Goal: Transaction & Acquisition: Purchase product/service

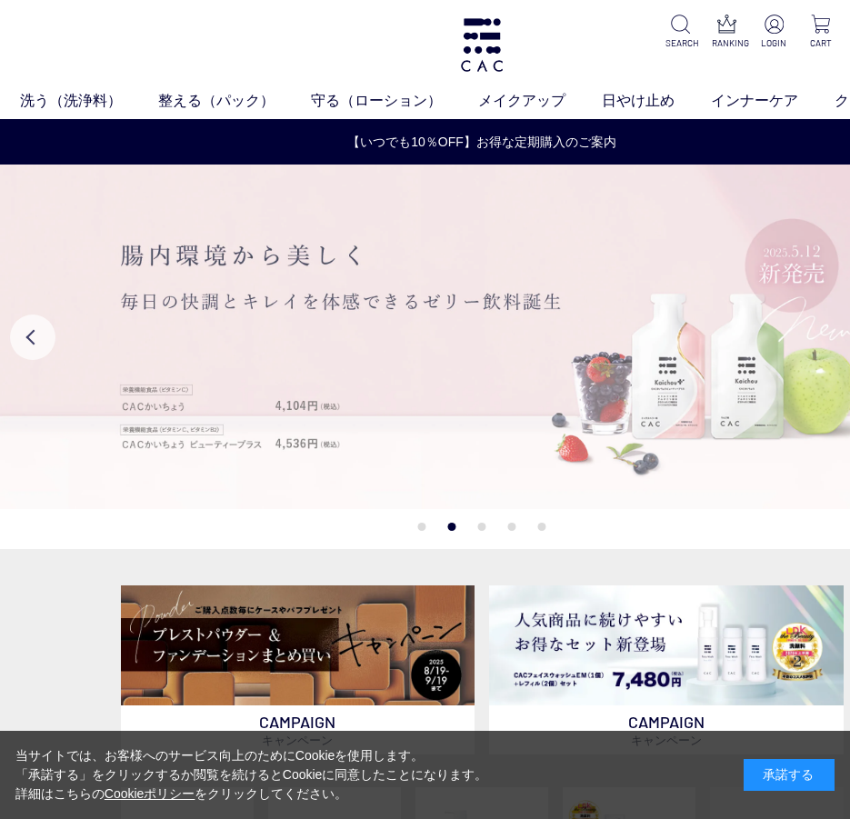
drag, startPoint x: 662, startPoint y: 351, endPoint x: 443, endPoint y: 341, distance: 219.2
click at [443, 341] on img at bounding box center [481, 336] width 963 height 344
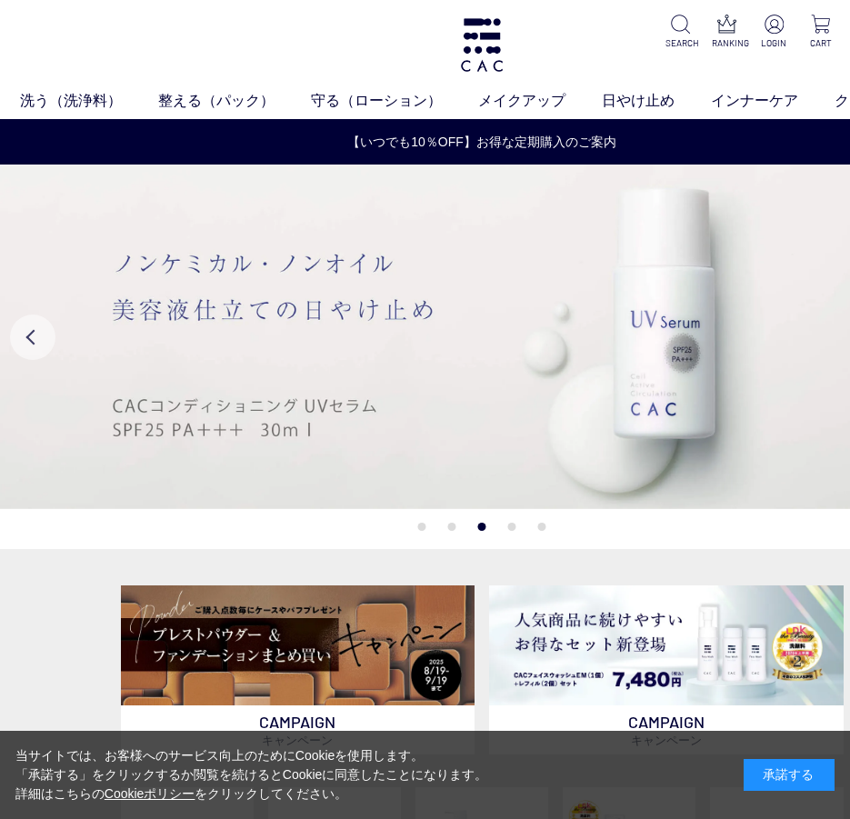
click at [16, 330] on button "Previous" at bounding box center [32, 336] width 45 height 45
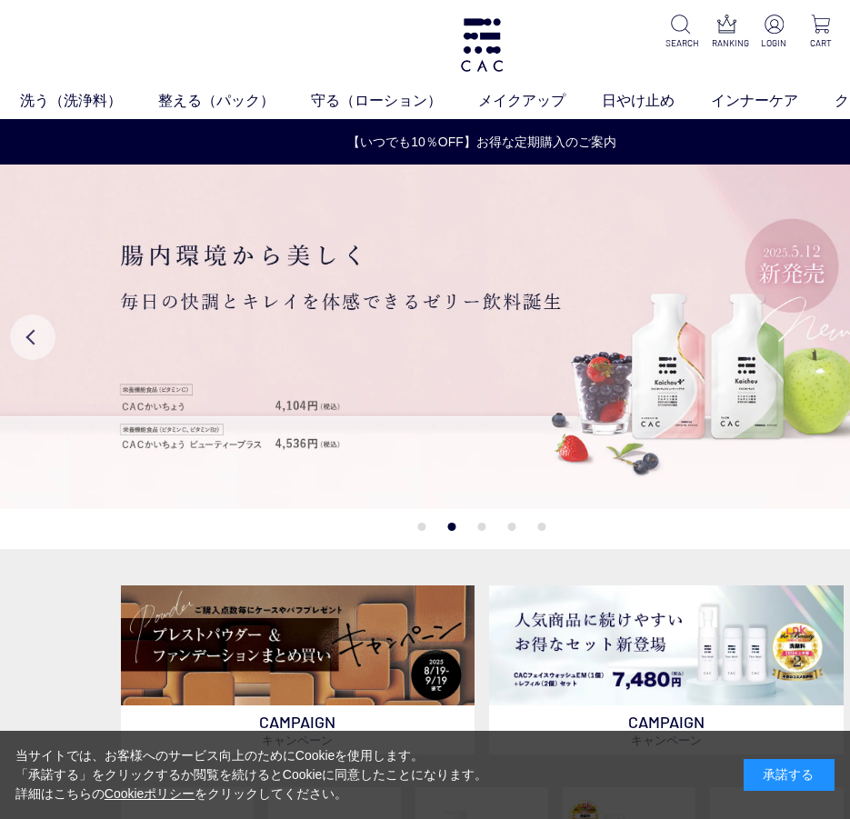
click at [16, 330] on button "Previous" at bounding box center [32, 336] width 45 height 45
click at [20, 330] on button "Previous" at bounding box center [32, 336] width 45 height 45
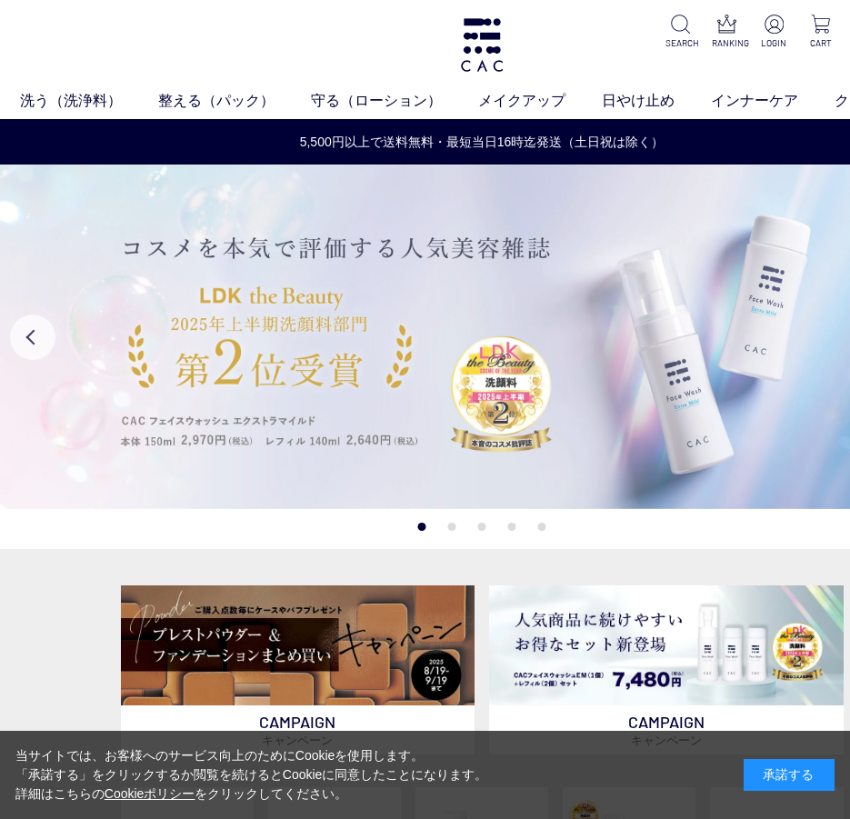
drag, startPoint x: 820, startPoint y: 375, endPoint x: 655, endPoint y: 366, distance: 164.7
click at [655, 366] on img at bounding box center [481, 336] width 963 height 344
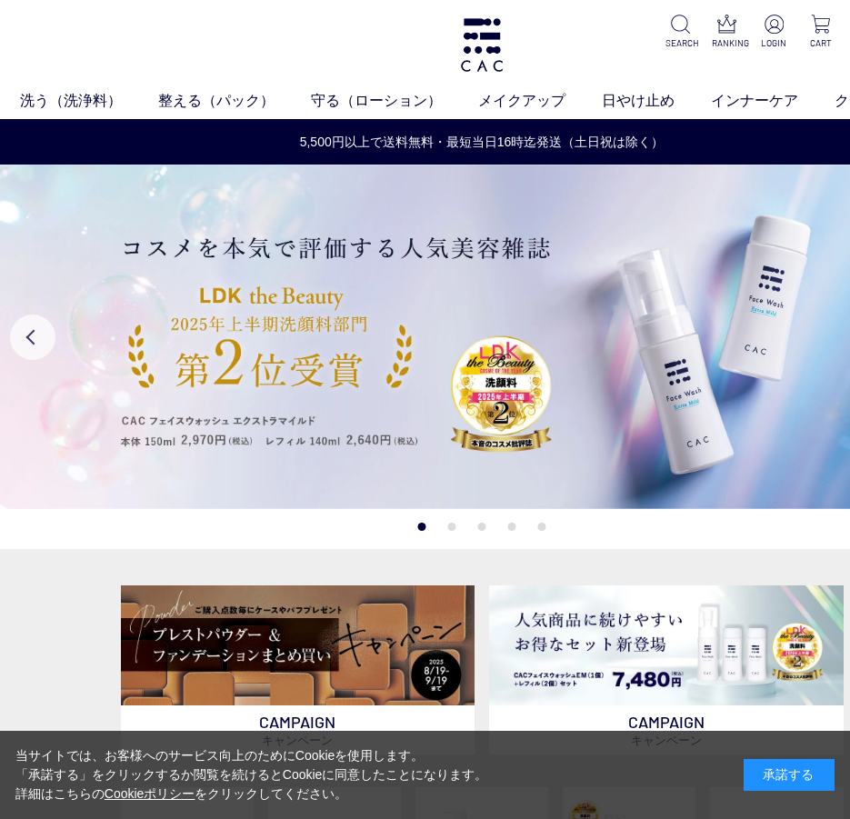
drag, startPoint x: 796, startPoint y: 367, endPoint x: 531, endPoint y: 354, distance: 265.7
click at [535, 355] on img at bounding box center [481, 336] width 963 height 344
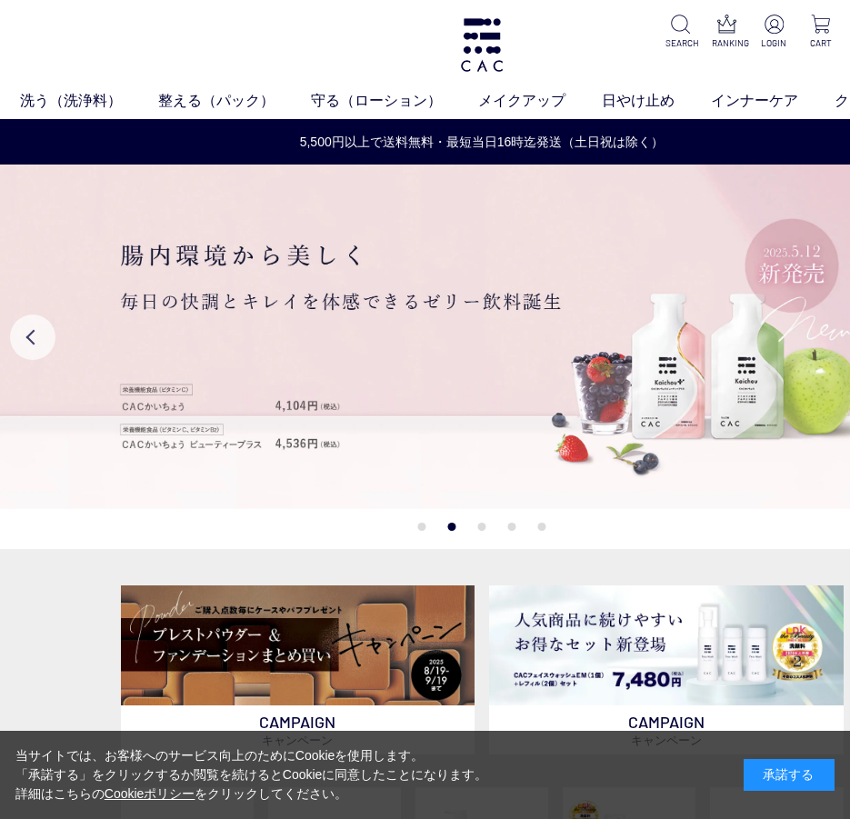
drag, startPoint x: 687, startPoint y: 414, endPoint x: 115, endPoint y: 448, distance: 573.5
click at [115, 451] on img at bounding box center [481, 336] width 963 height 344
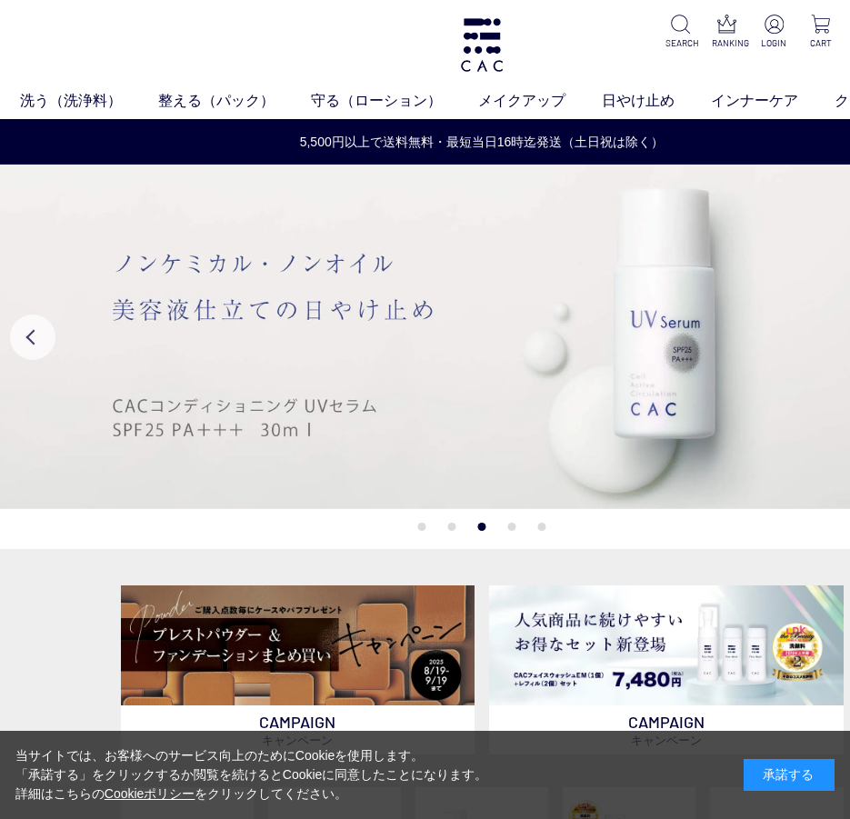
drag, startPoint x: 596, startPoint y: 337, endPoint x: 401, endPoint y: 351, distance: 195.9
click at [401, 351] on img at bounding box center [481, 336] width 963 height 344
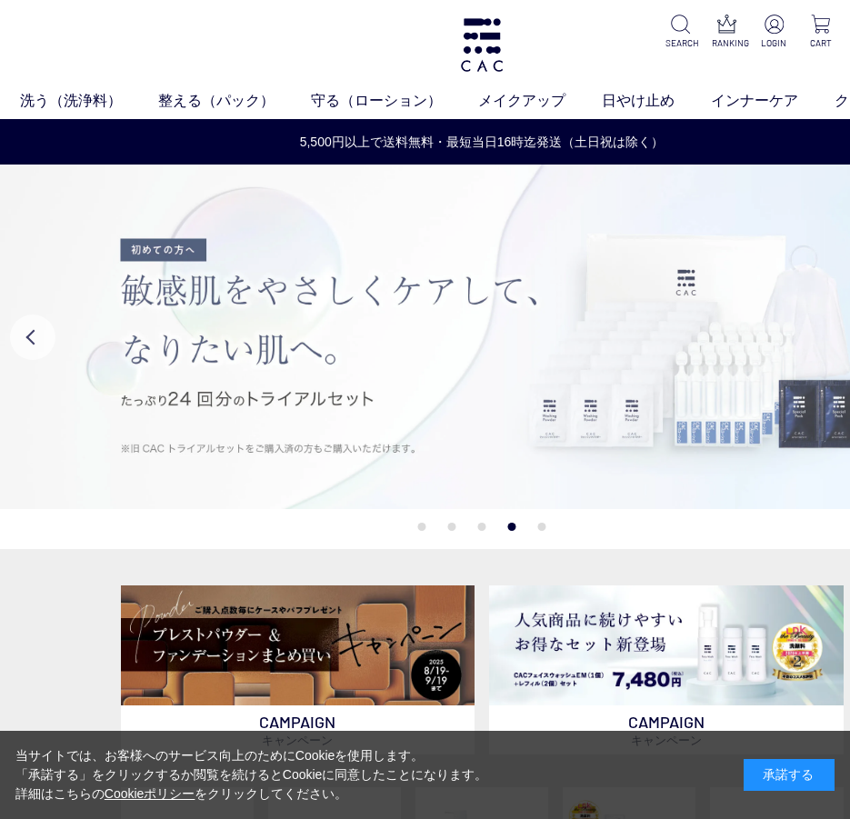
drag, startPoint x: 710, startPoint y: 351, endPoint x: 596, endPoint y: 363, distance: 114.2
click at [596, 363] on img at bounding box center [481, 336] width 963 height 344
drag, startPoint x: 651, startPoint y: 330, endPoint x: 292, endPoint y: 312, distance: 359.4
click at [292, 312] on img at bounding box center [481, 336] width 963 height 344
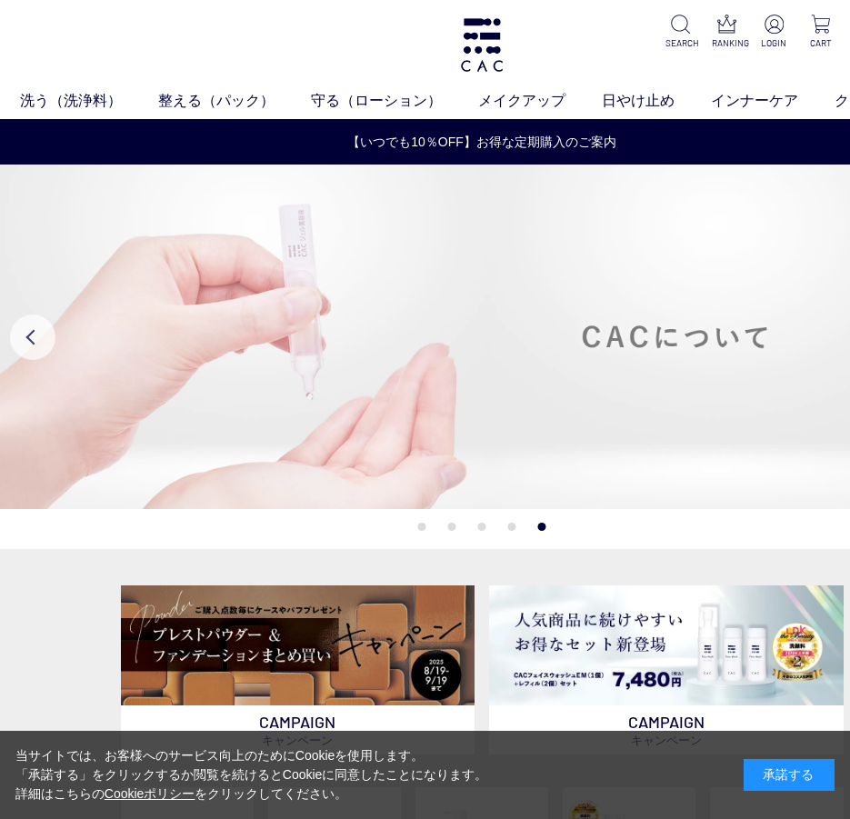
drag, startPoint x: 613, startPoint y: 410, endPoint x: 375, endPoint y: 403, distance: 238.2
click at [375, 403] on img at bounding box center [481, 336] width 963 height 344
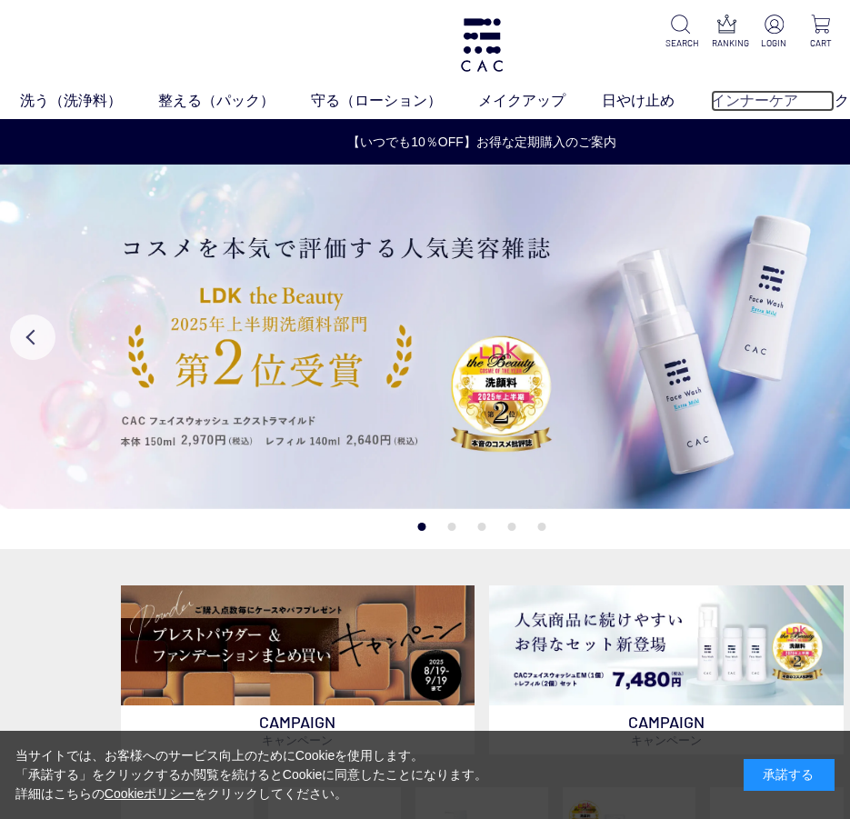
click at [731, 92] on link "インナーケア" at bounding box center [773, 101] width 124 height 22
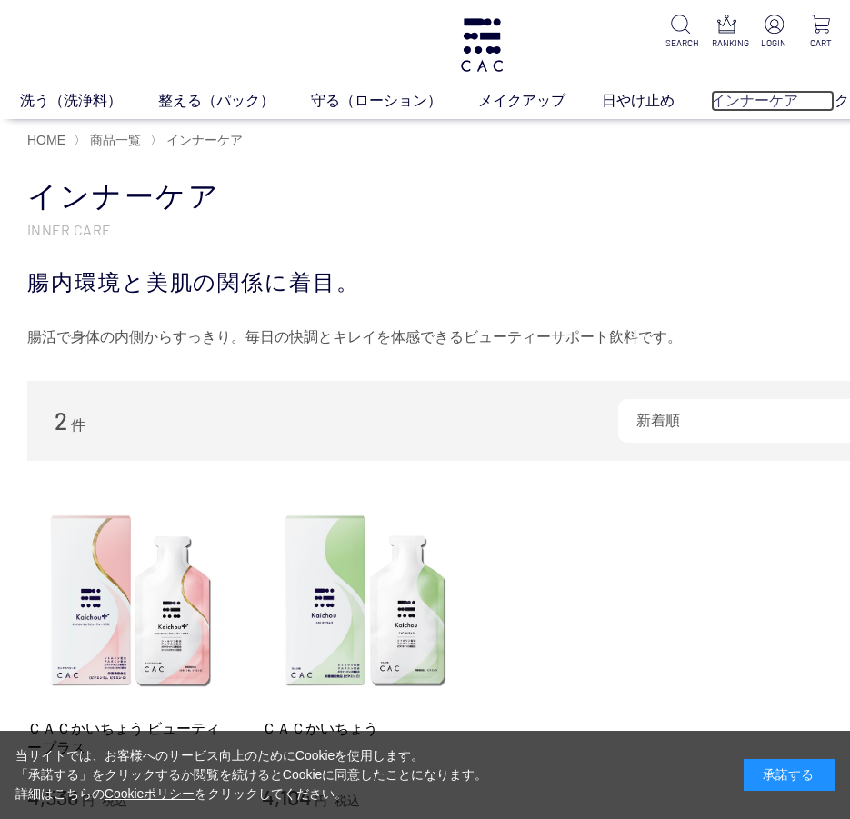
click at [833, 100] on link "インナーケア" at bounding box center [773, 101] width 124 height 22
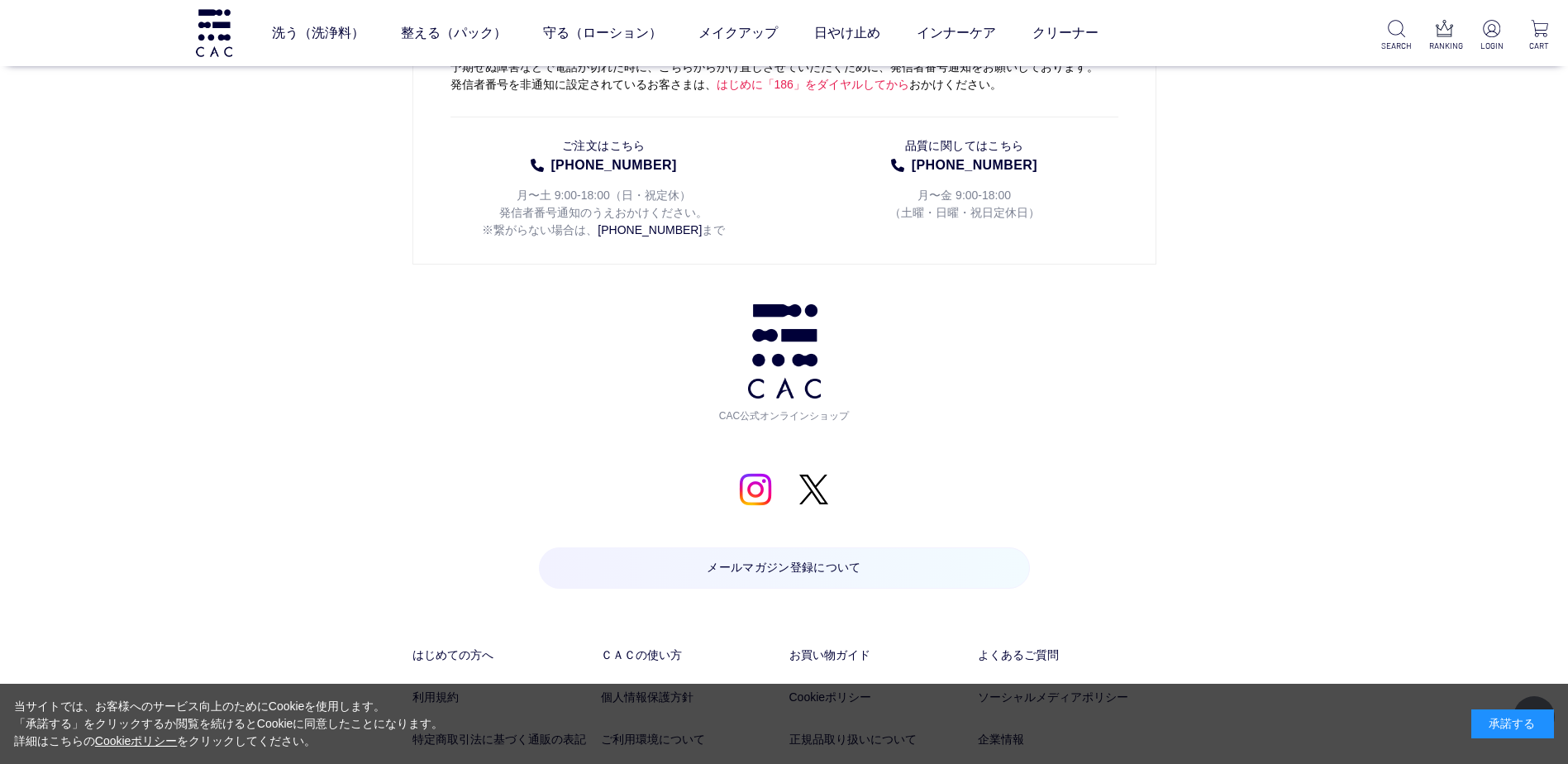
scroll to position [1818, 0]
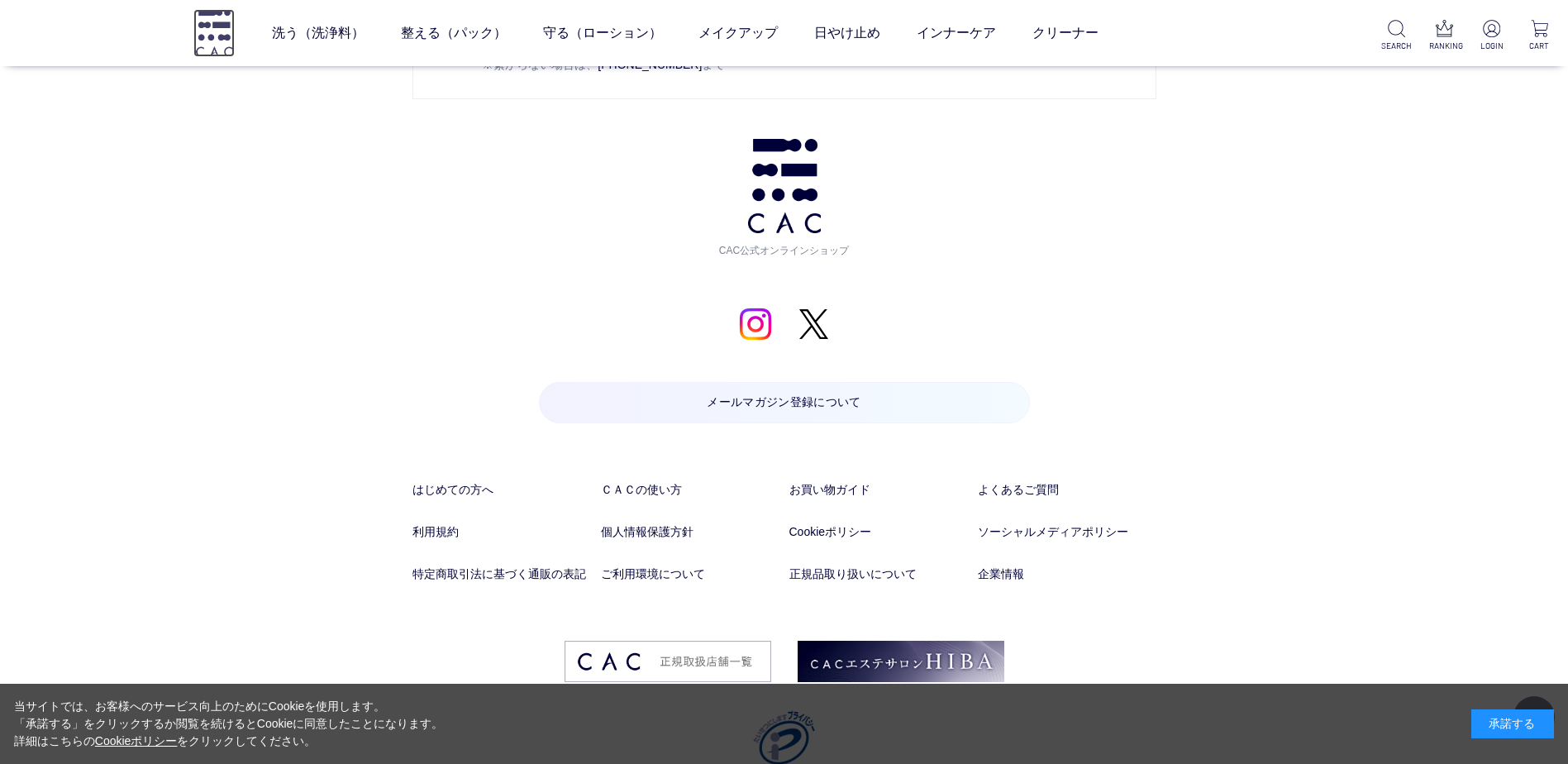
click at [197, 41] on img at bounding box center [214, 33] width 41 height 47
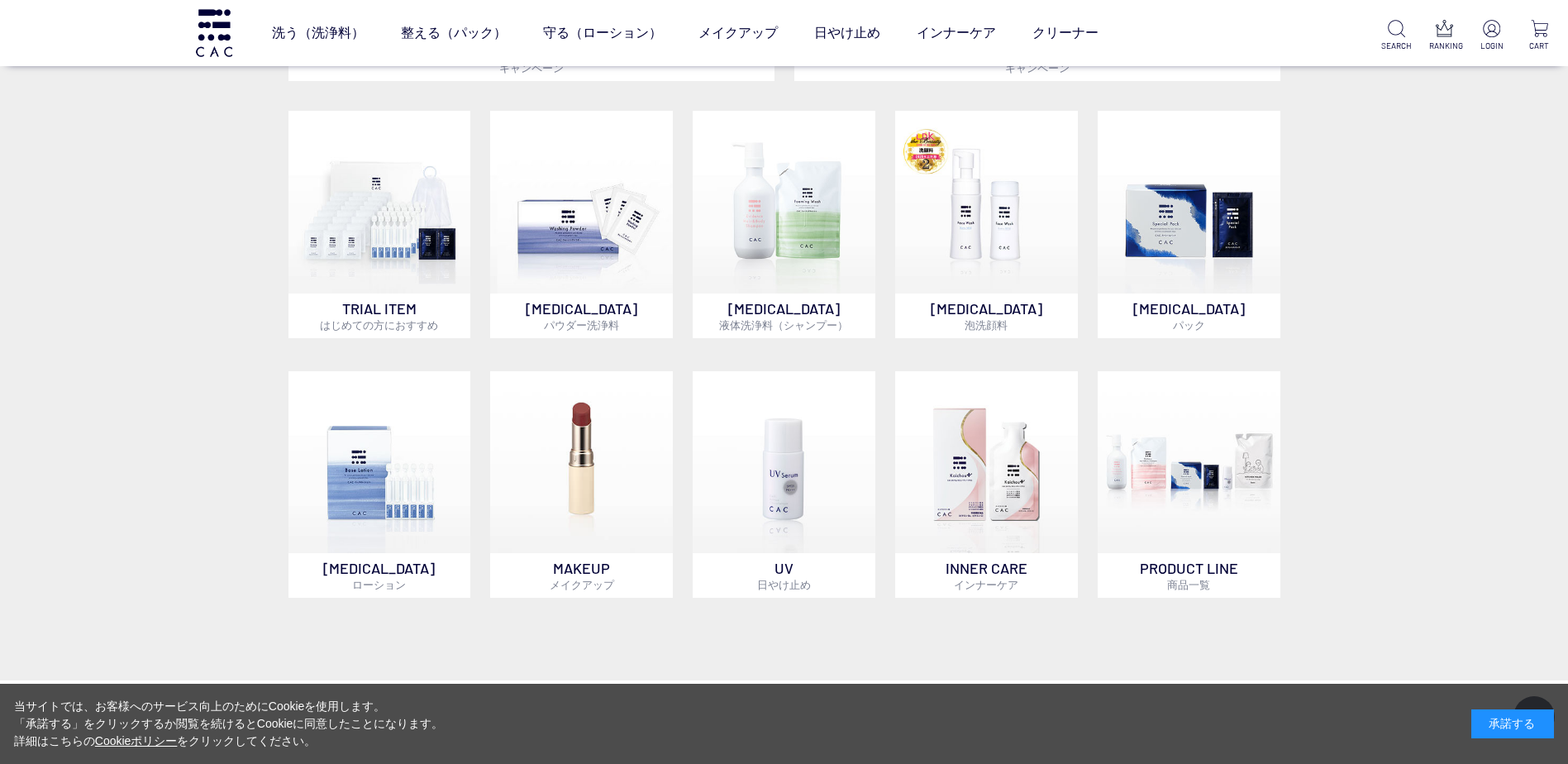
scroll to position [827, 0]
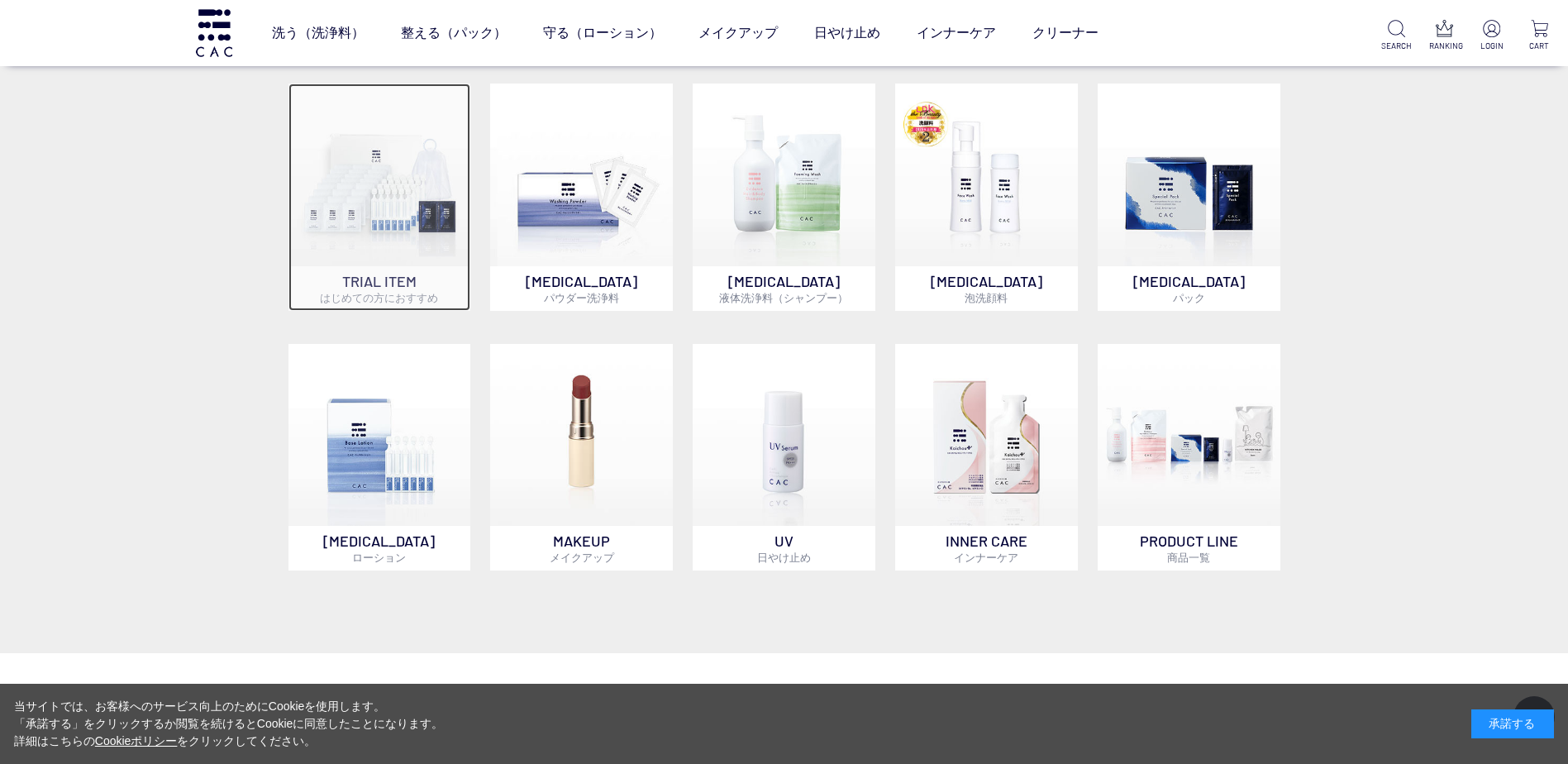
click at [441, 211] on img at bounding box center [379, 175] width 183 height 183
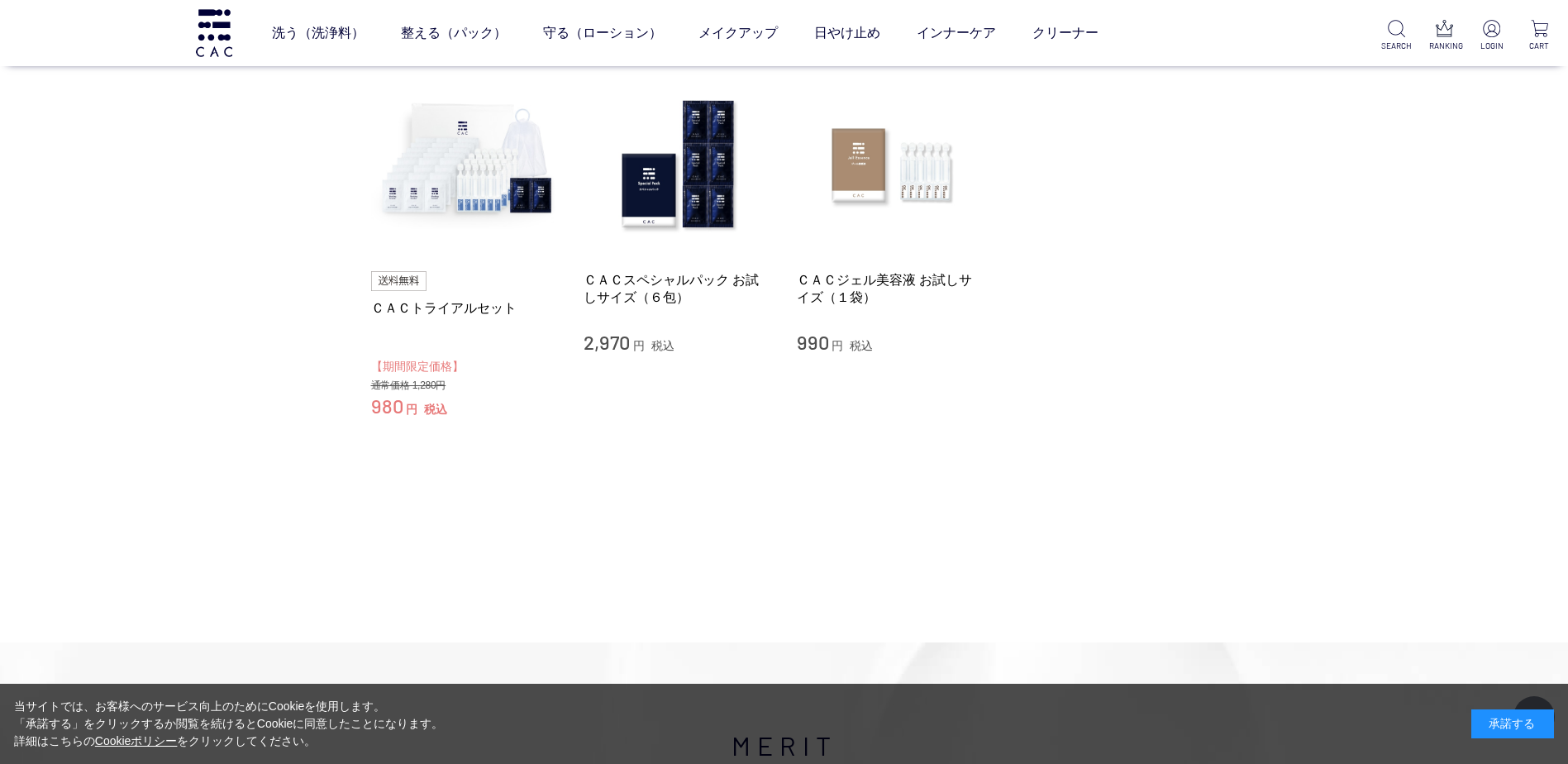
scroll to position [83, 0]
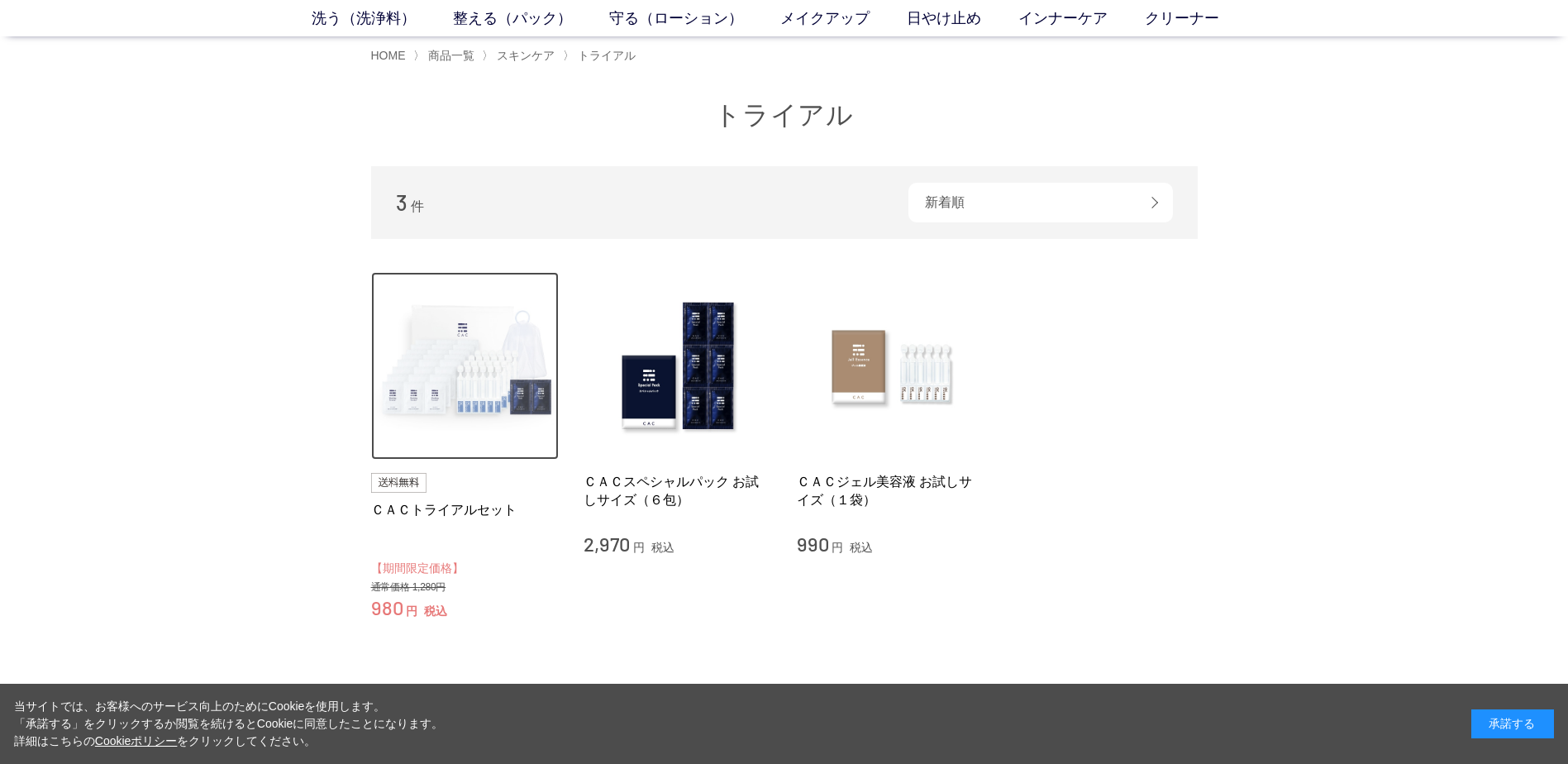
click at [489, 354] on img at bounding box center [465, 366] width 188 height 188
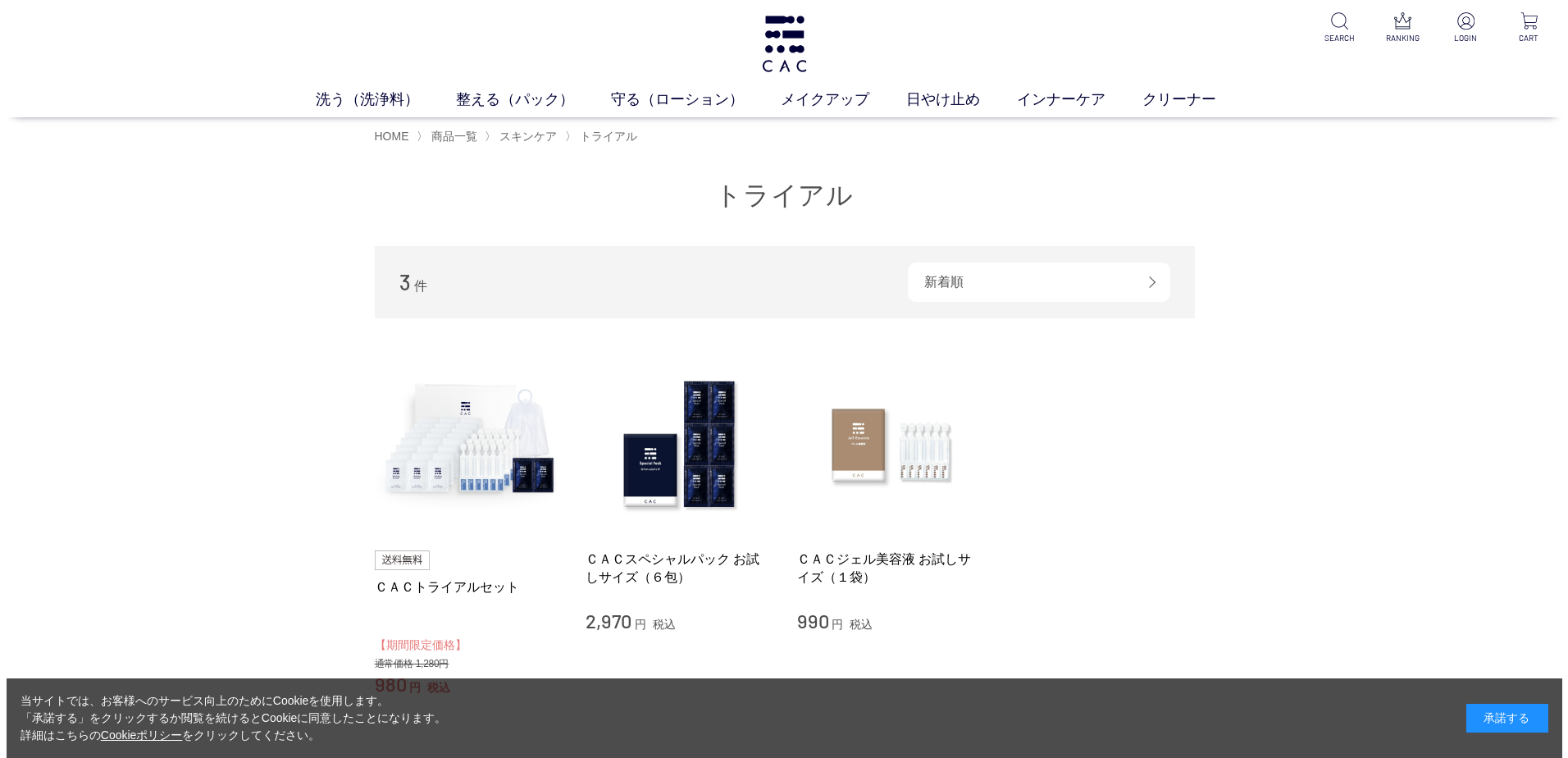
scroll to position [0, 0]
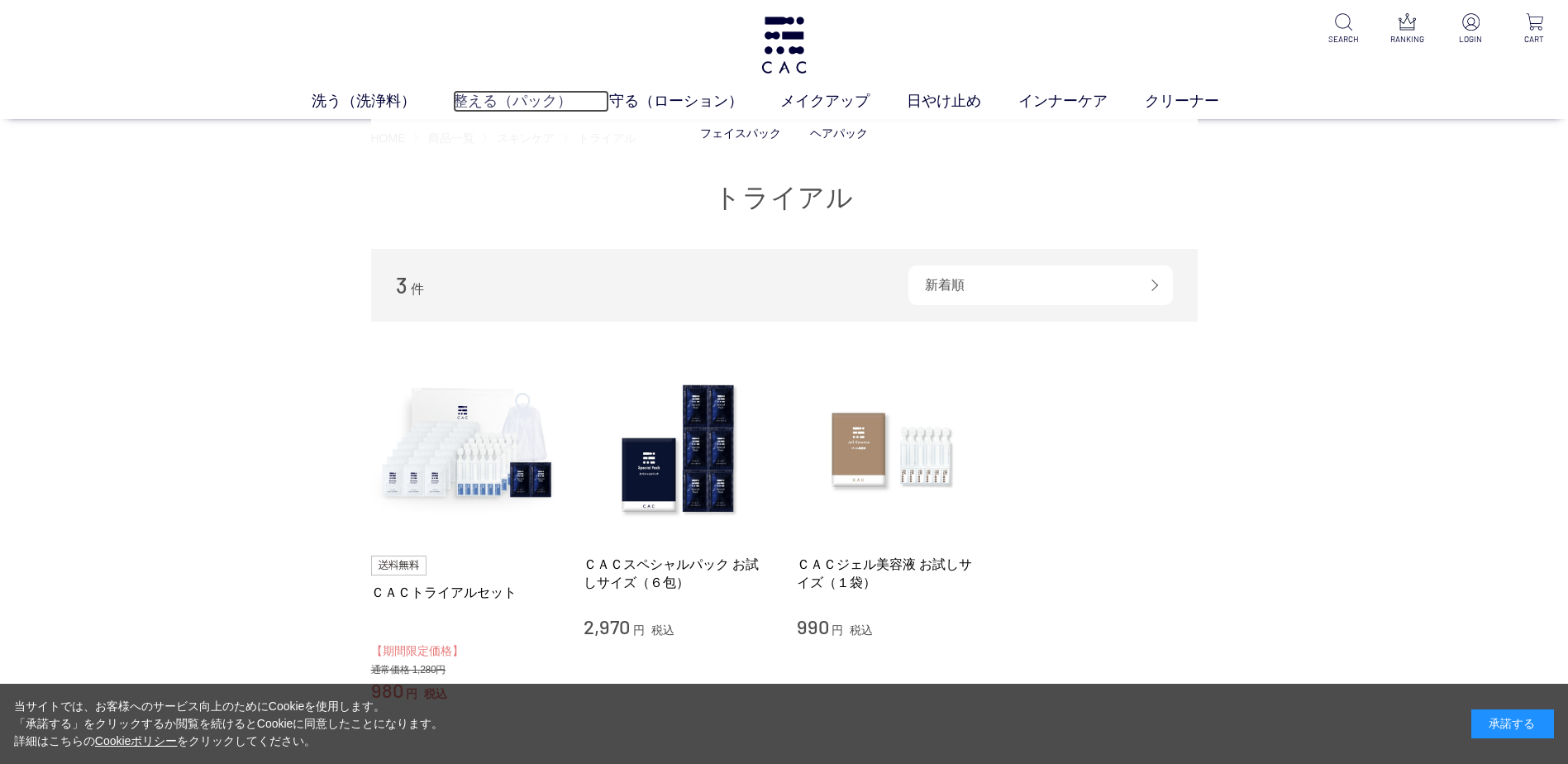
click at [492, 100] on link "整える（パック）" at bounding box center [531, 101] width 156 height 23
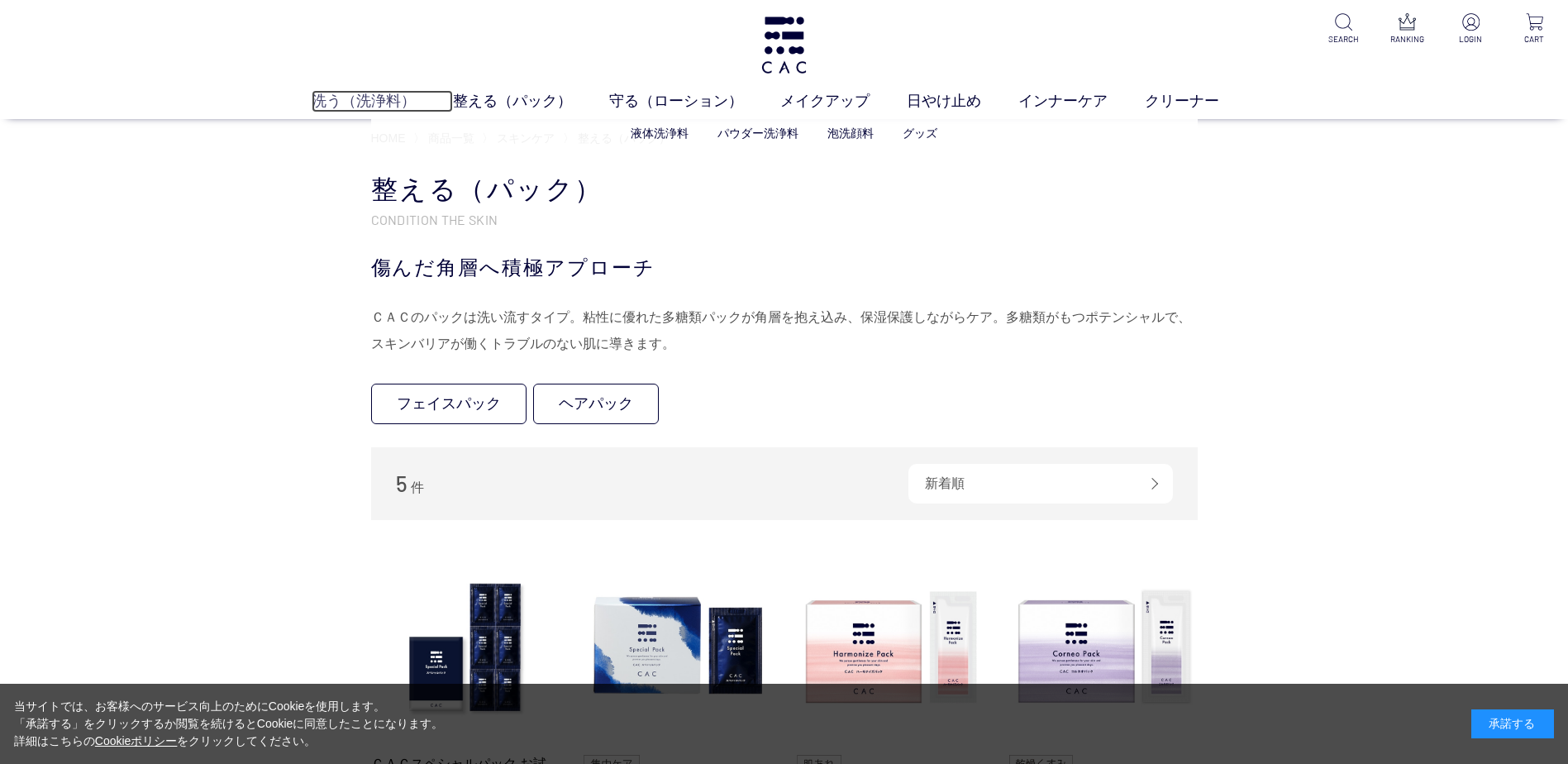
click at [363, 107] on link "洗う（洗浄料）" at bounding box center [382, 101] width 141 height 23
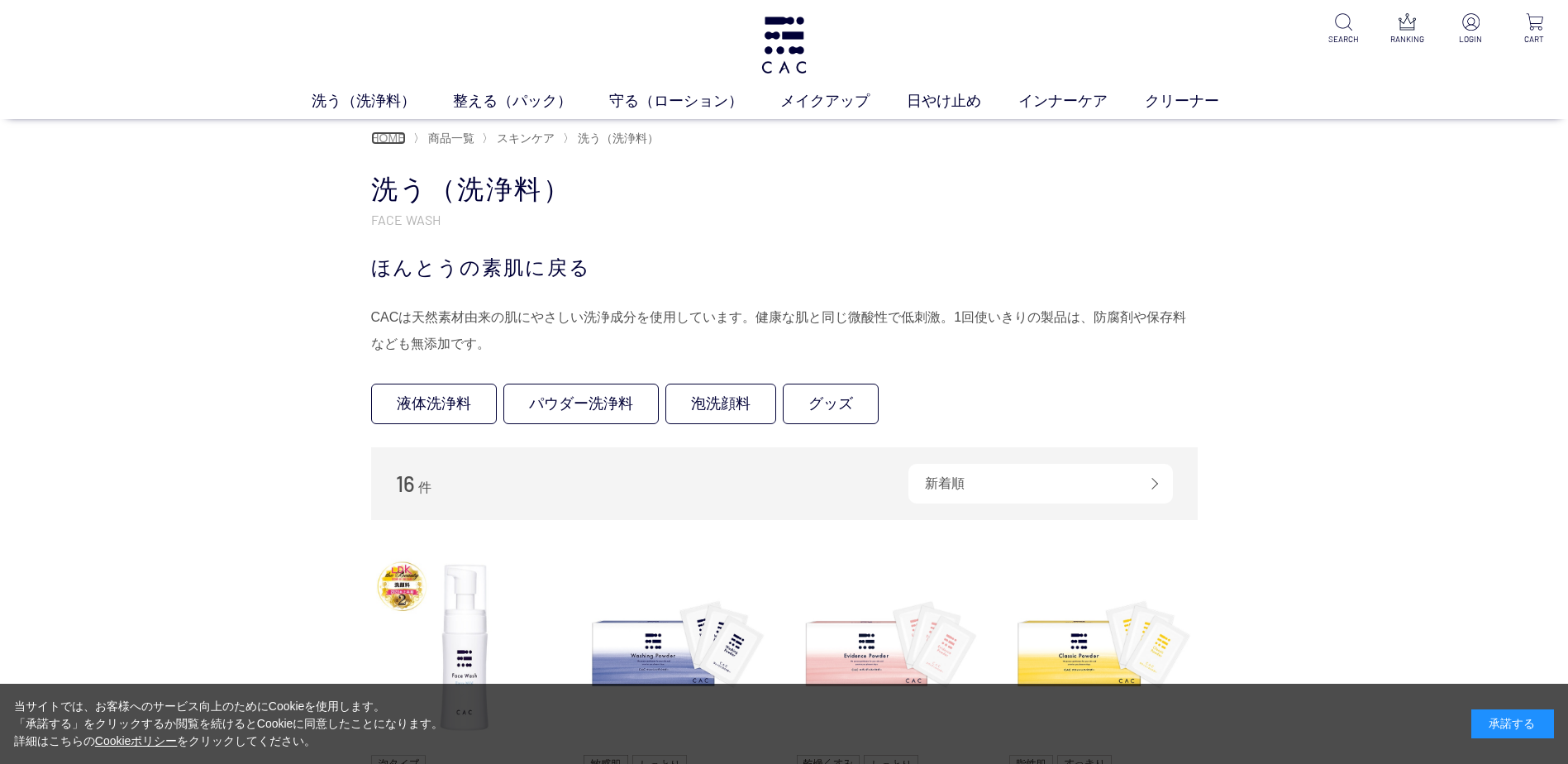
click at [388, 137] on span "HOME" at bounding box center [388, 137] width 35 height 14
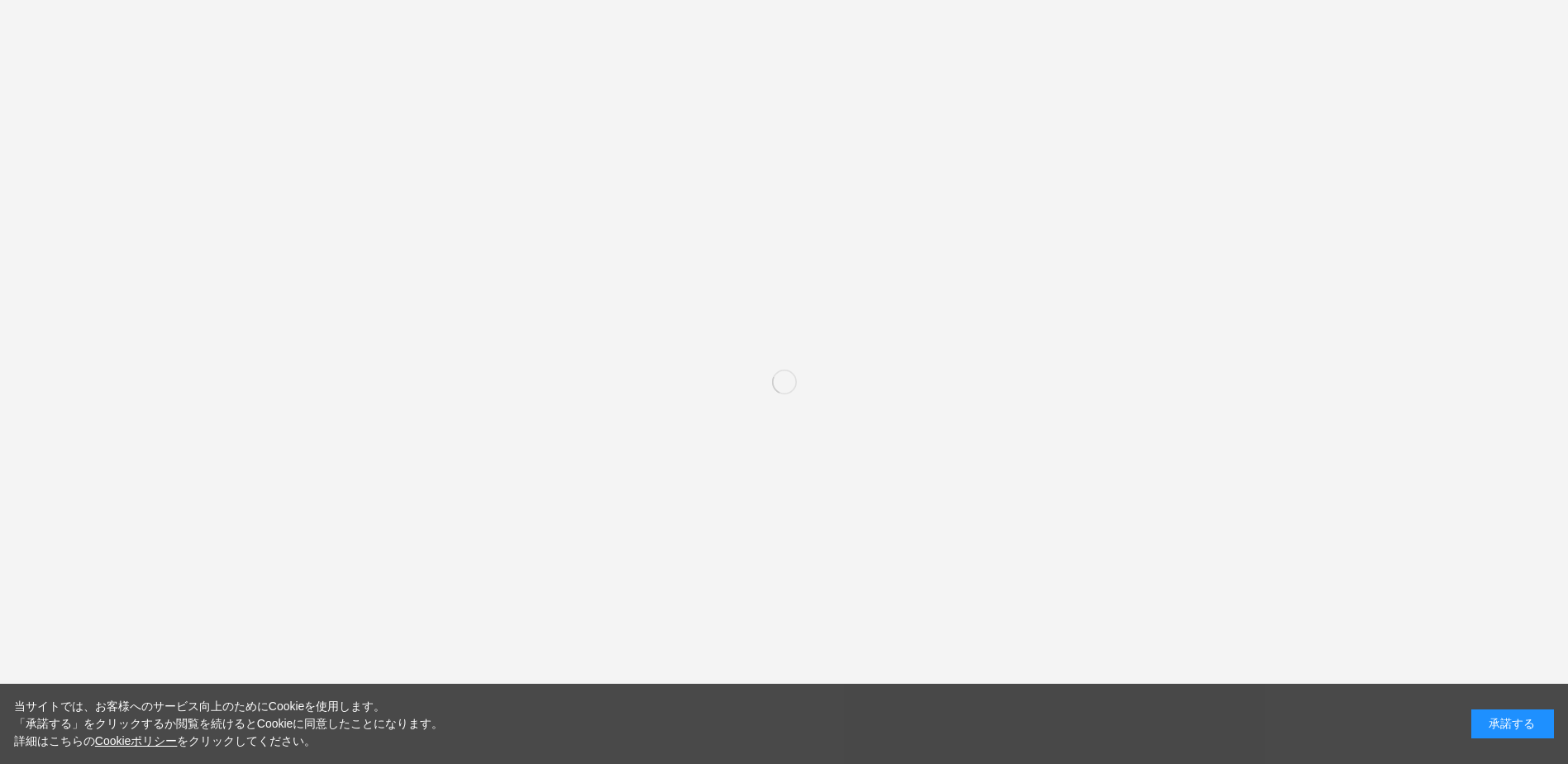
scroll to position [578, 0]
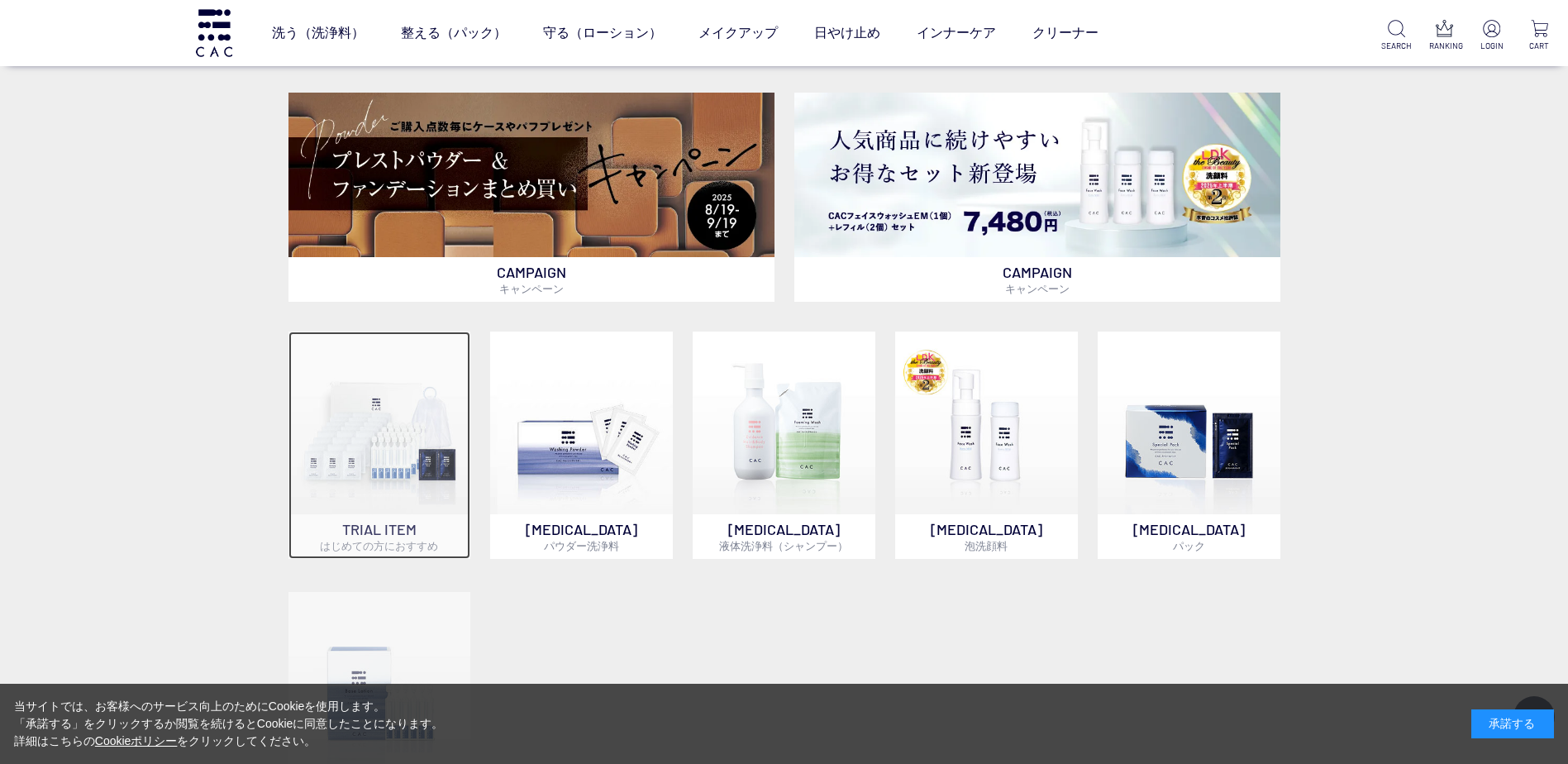
click at [366, 426] on img at bounding box center [379, 422] width 183 height 183
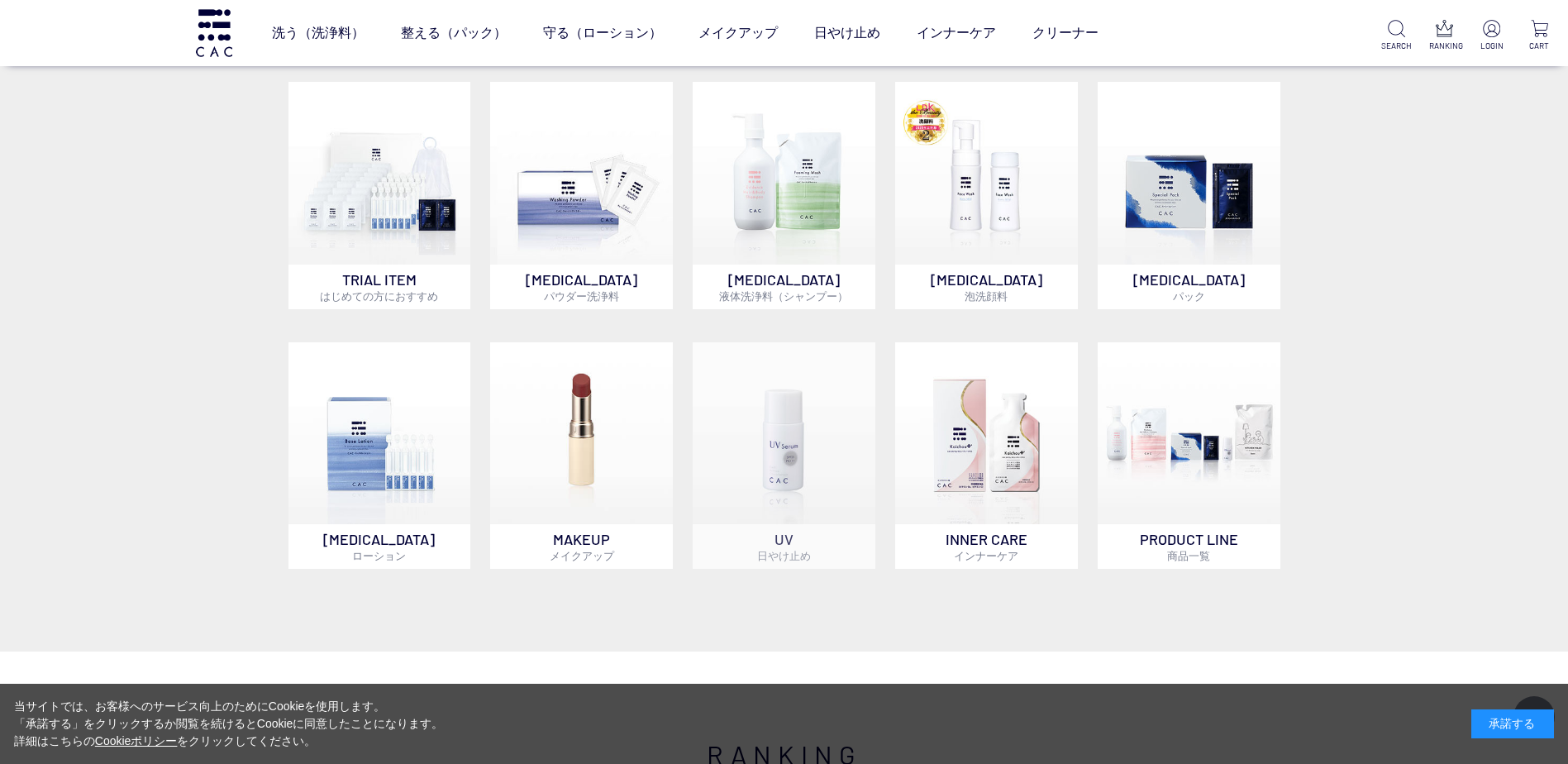
scroll to position [910, 0]
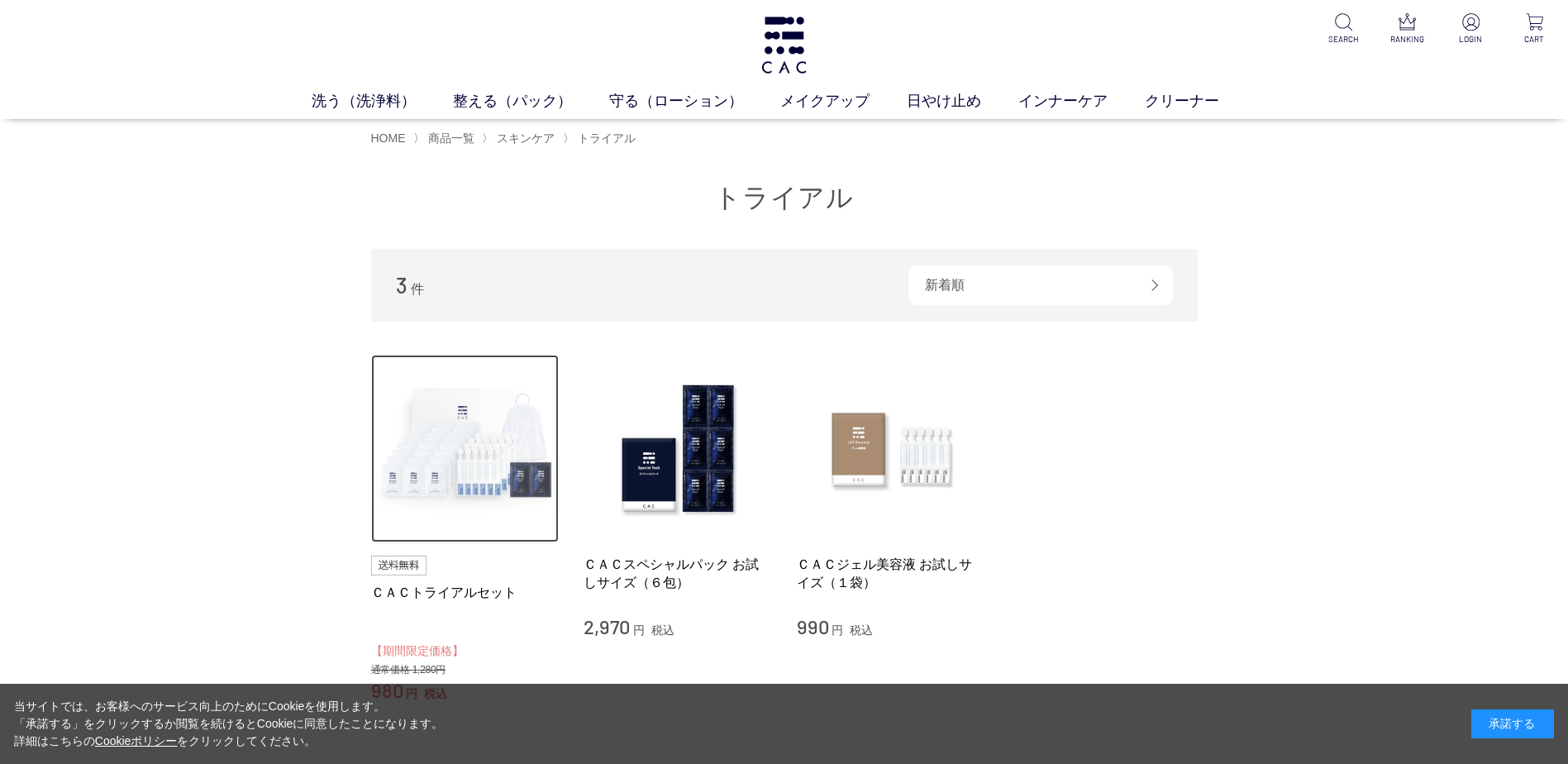
click at [416, 487] on img at bounding box center [465, 448] width 188 height 188
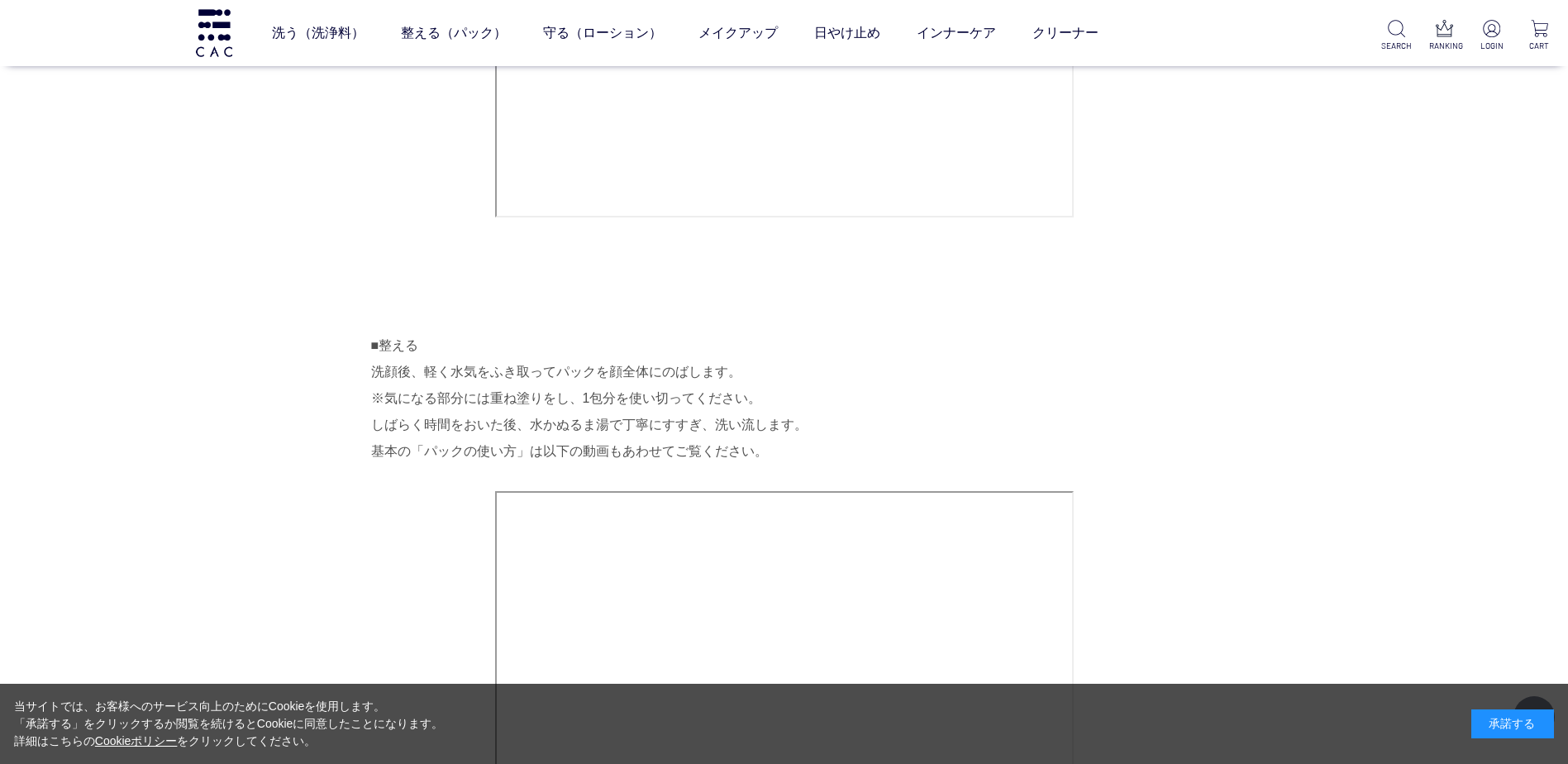
scroll to position [2314, 0]
